Goal: Task Accomplishment & Management: Manage account settings

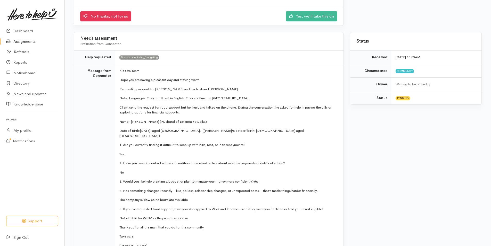
scroll to position [77, 0]
click at [20, 50] on link "Referrals" at bounding box center [32, 52] width 64 height 11
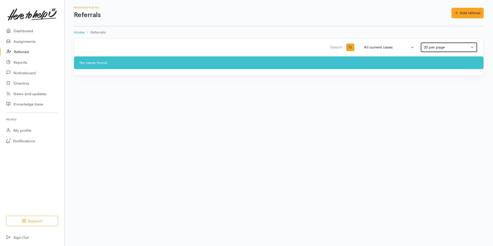
click at [474, 48] on button "20 per page" at bounding box center [449, 47] width 57 height 10
click at [439, 72] on span "50 per page" at bounding box center [437, 75] width 21 height 6
select select "50"
click at [27, 51] on link "Referrals" at bounding box center [32, 52] width 64 height 11
click at [27, 27] on link "Dashboard" at bounding box center [32, 31] width 64 height 11
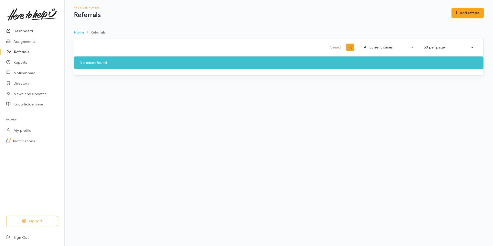
click at [26, 30] on link "Dashboard" at bounding box center [32, 31] width 64 height 11
click at [25, 41] on link "Assignments" at bounding box center [32, 41] width 64 height 11
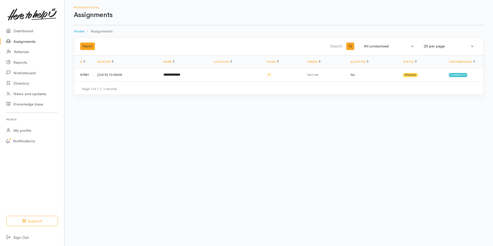
click at [246, 151] on body "Support Your 'Here to help u' liaison Your contact within the 'Here to help u' …" at bounding box center [246, 123] width 493 height 246
click at [123, 74] on td "21 Aug 2025, 10:59AM" at bounding box center [126, 74] width 66 height 13
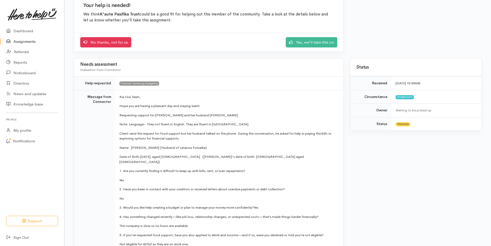
scroll to position [77, 0]
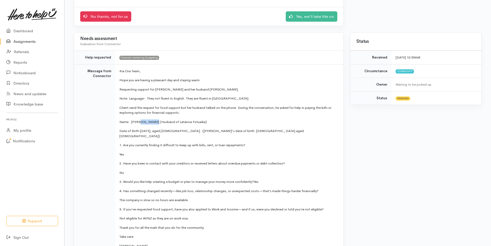
drag, startPoint x: 140, startPoint y: 122, endPoint x: 151, endPoint y: 121, distance: 11.9
click at [151, 121] on p "Name: Peau Fotuaika (Husband of Latanoa Fotuaika)" at bounding box center [228, 121] width 218 height 5
drag, startPoint x: 151, startPoint y: 121, endPoint x: 148, endPoint y: 122, distance: 3.1
copy p "Fotuaika"
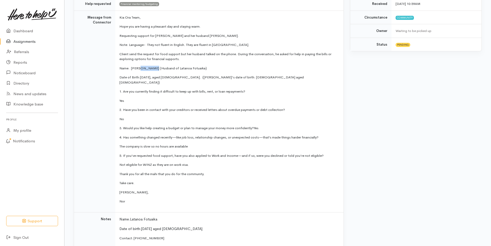
scroll to position [122, 0]
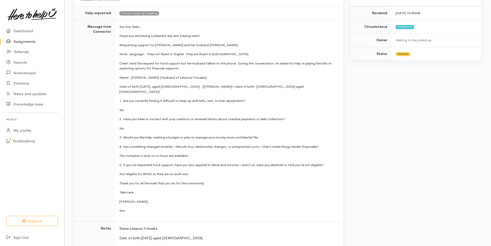
click at [151, 31] on td "Kia Ora Team, Hope you are having a pleasant day and staying warm. Requesting s…" at bounding box center [229, 121] width 228 height 202
click at [124, 28] on span "Kia Ora Team," at bounding box center [129, 27] width 21 height 4
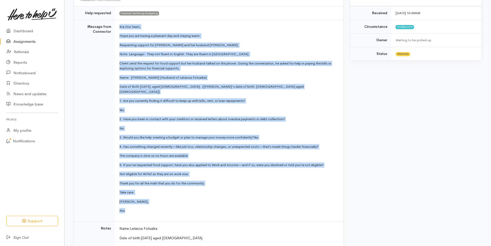
drag, startPoint x: 120, startPoint y: 26, endPoint x: 193, endPoint y: 202, distance: 190.9
click at [193, 202] on td "Kia Ora Team, Hope you are having a pleasant day and staying warm. Requesting s…" at bounding box center [229, 121] width 228 height 202
drag, startPoint x: 193, startPoint y: 202, endPoint x: 146, endPoint y: 158, distance: 65.1
copy td "Kia Ora Team, Hope you are having a pleasant day and staying warm. Requesting s…"
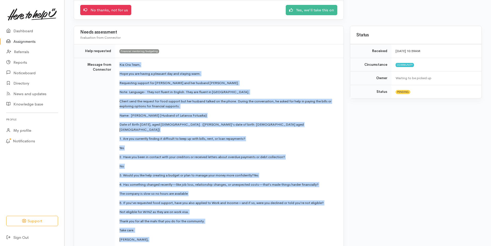
scroll to position [44, 0]
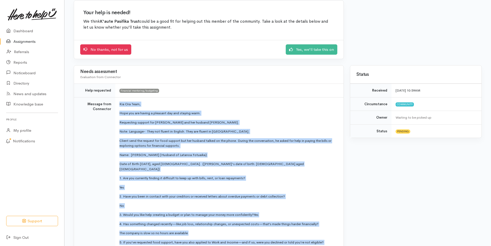
copy td "Kia Ora Team, Hope you are having a pleasant day and staying warm. Requesting s…"
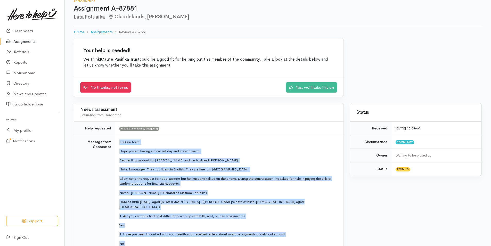
scroll to position [0, 0]
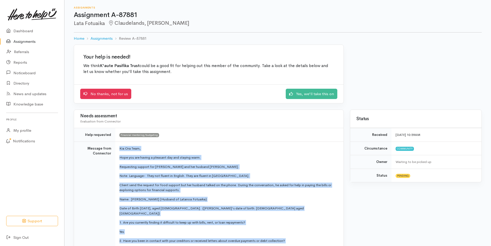
copy td "Kia Ora Team, Hope you are having a pleasant day and staying warm. Requesting s…"
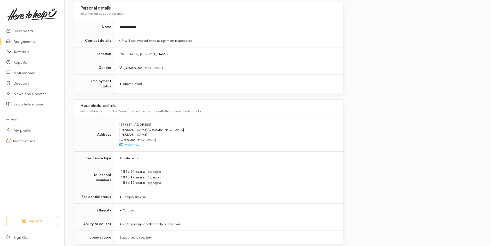
scroll to position [431, 0]
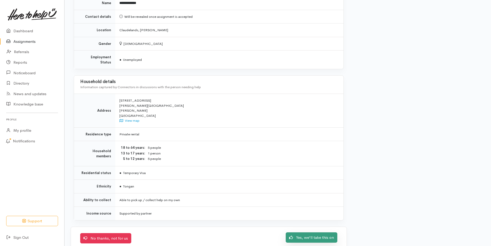
click at [297, 232] on link "Yes, we'll take this on" at bounding box center [312, 237] width 52 height 11
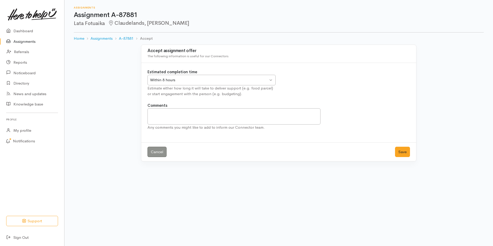
click at [180, 96] on div "Estimate either how long it will take to deliver support (e.g. food parcel) or …" at bounding box center [212, 91] width 128 height 12
click at [173, 118] on textarea "Comments" at bounding box center [234, 116] width 173 height 16
type textarea "Have sent this referral to our Whanau Ora team for reply"
click at [401, 151] on button "Save" at bounding box center [402, 152] width 15 height 11
